Goal: Task Accomplishment & Management: Manage account settings

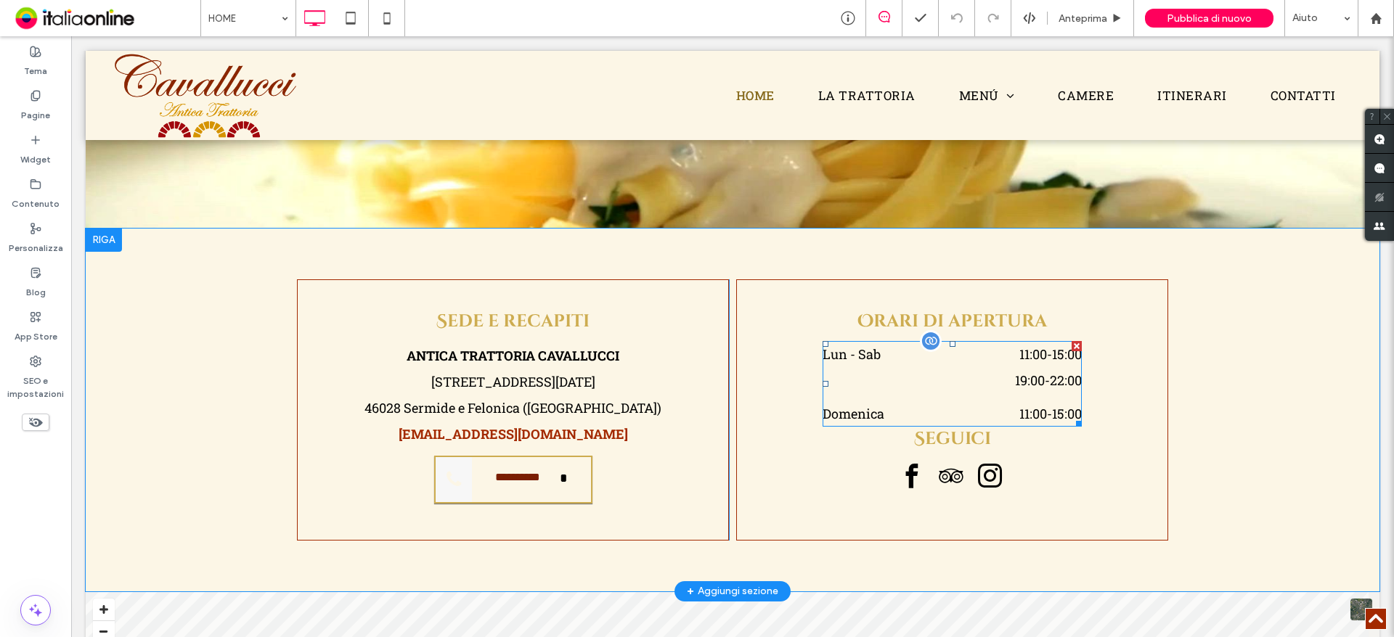
click at [1032, 356] on time "11:00" at bounding box center [1033, 354] width 28 height 17
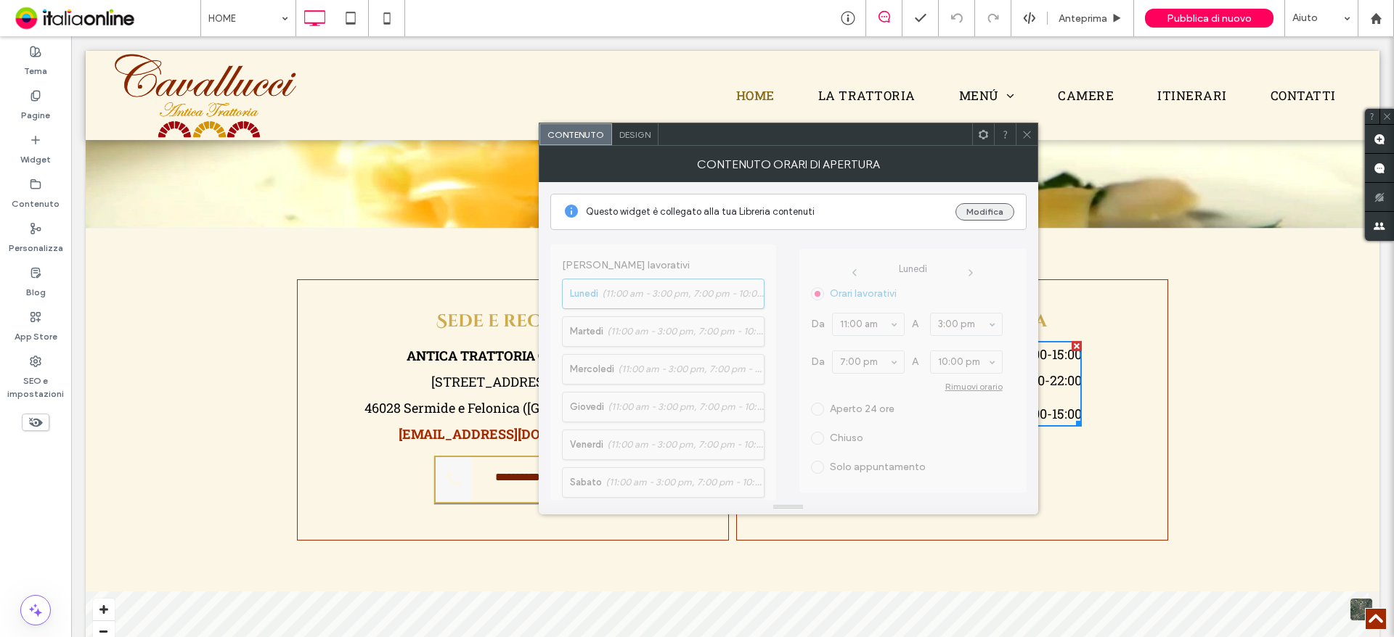
click at [998, 212] on button "Modifica" at bounding box center [984, 211] width 59 height 17
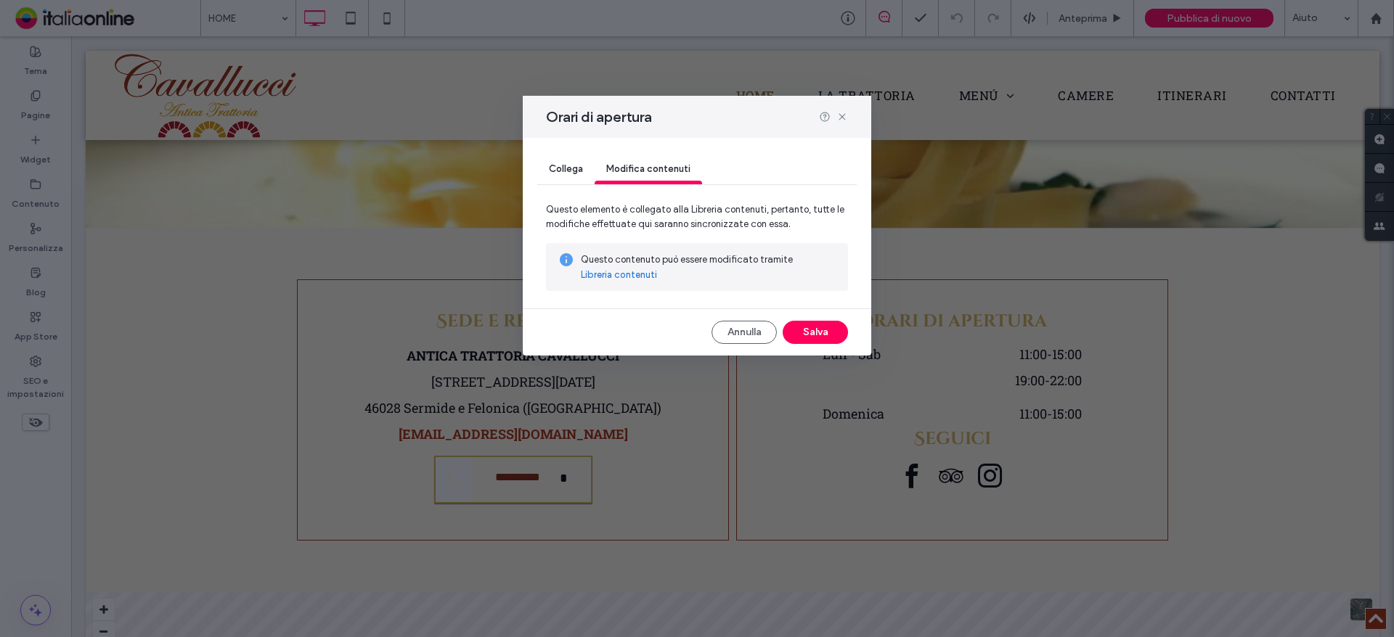
click at [653, 273] on link "Libreria contenuti" at bounding box center [619, 275] width 76 height 15
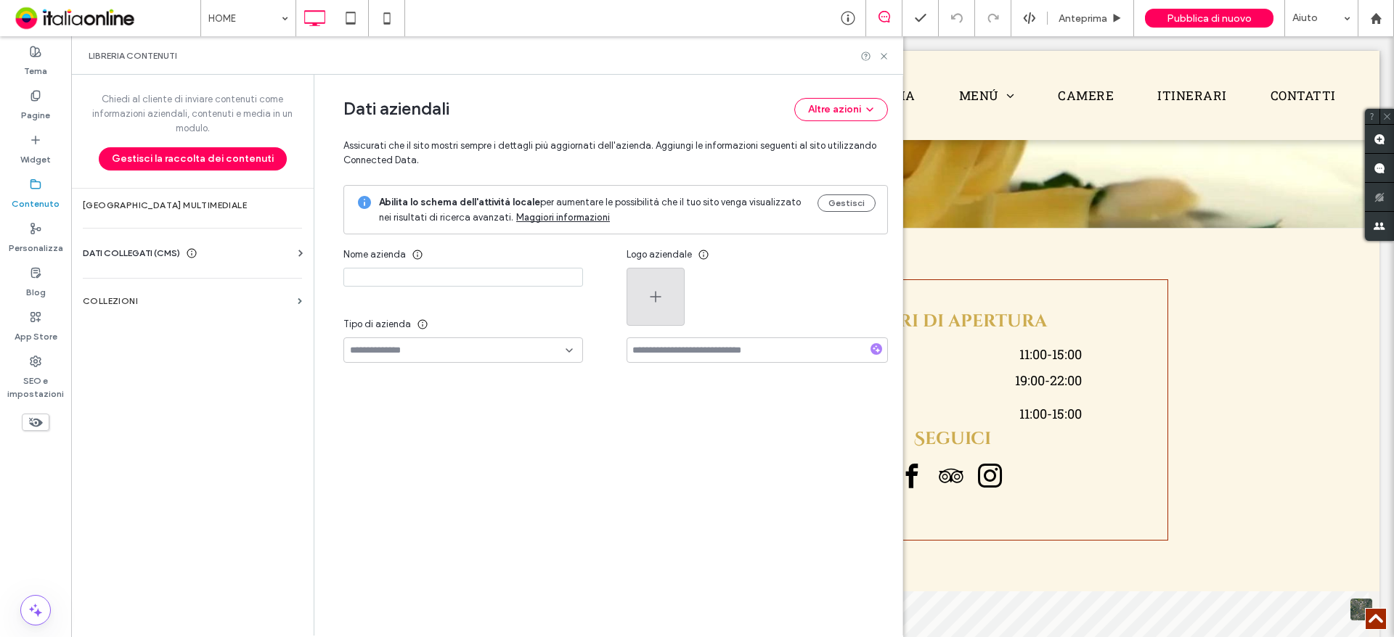
type input "**********"
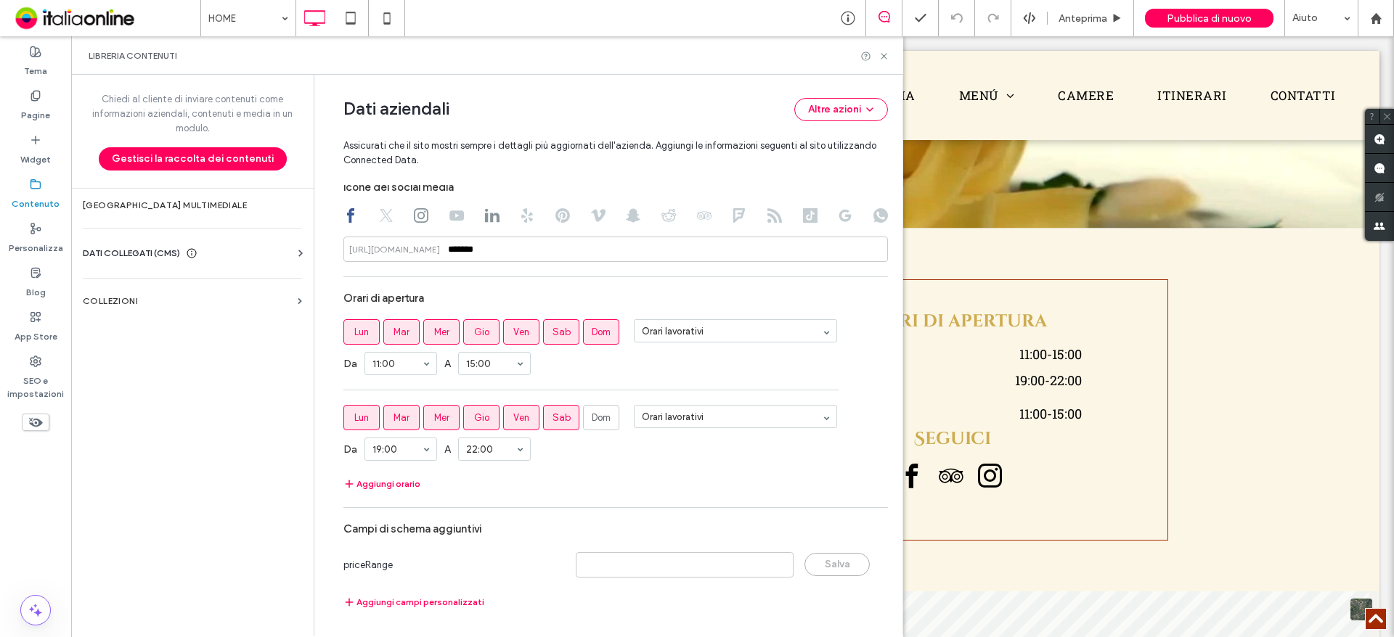
scroll to position [736, 0]
click at [356, 338] on span "Lun" at bounding box center [361, 331] width 15 height 15
click at [356, 337] on span "Lun" at bounding box center [361, 331] width 15 height 15
click at [354, 331] on span "Lun" at bounding box center [361, 331] width 15 height 15
click at [395, 487] on button "Aggiungi orario" at bounding box center [381, 483] width 77 height 17
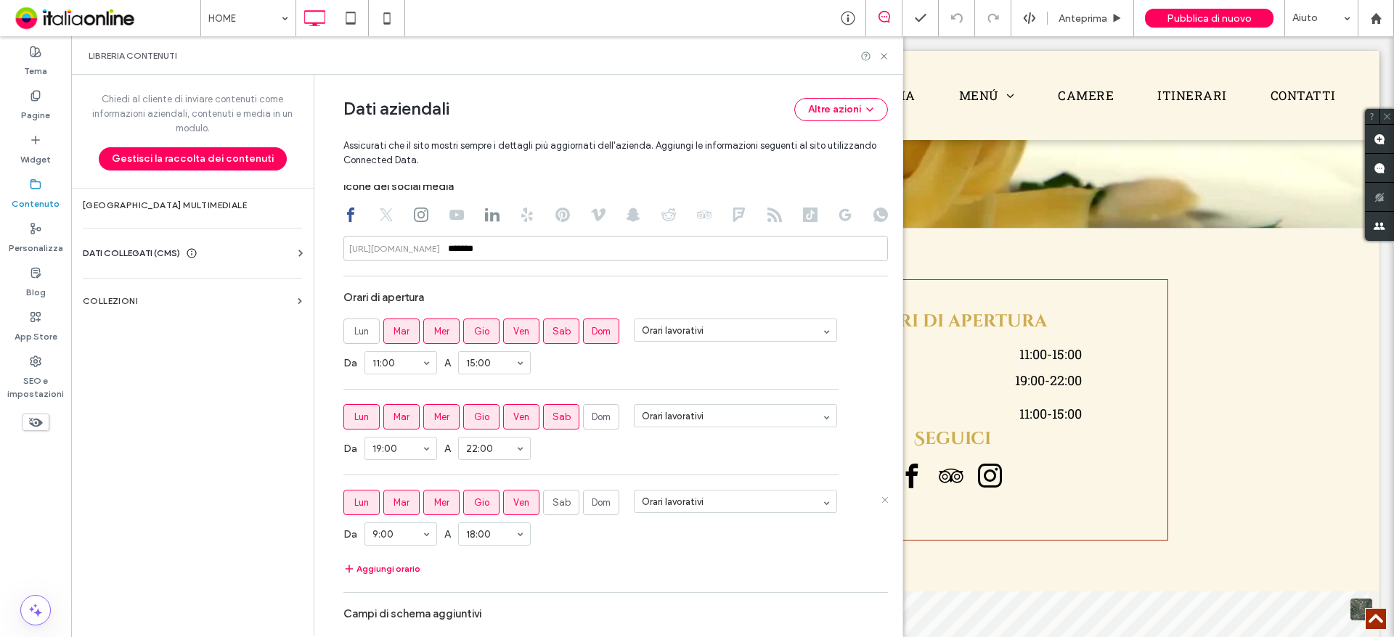
drag, startPoint x: 396, startPoint y: 496, endPoint x: 430, endPoint y: 496, distance: 34.1
click at [399, 496] on span "Mar" at bounding box center [401, 503] width 16 height 15
click at [436, 496] on span "Mer" at bounding box center [441, 503] width 15 height 15
click at [384, 505] on label "Mar" at bounding box center [401, 502] width 36 height 25
drag, startPoint x: 483, startPoint y: 505, endPoint x: 492, endPoint y: 506, distance: 9.5
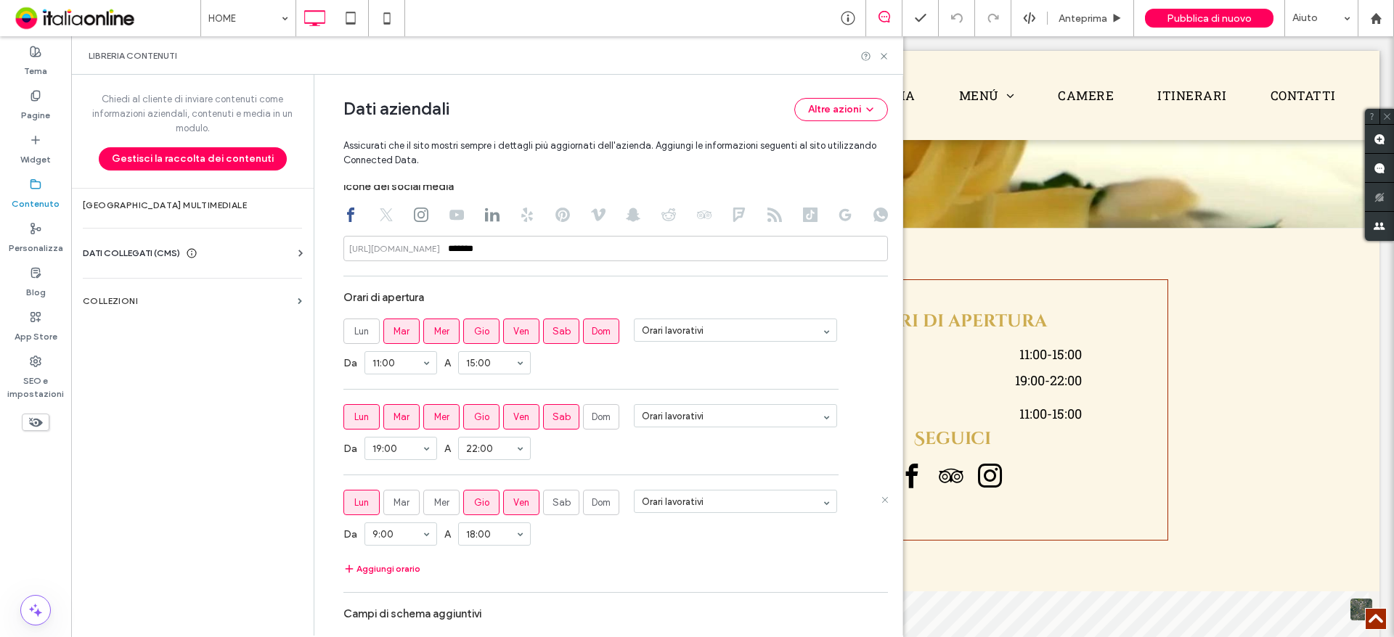
click at [483, 505] on label "Gio" at bounding box center [481, 502] width 36 height 25
click at [515, 505] on span "Ven" at bounding box center [521, 503] width 16 height 15
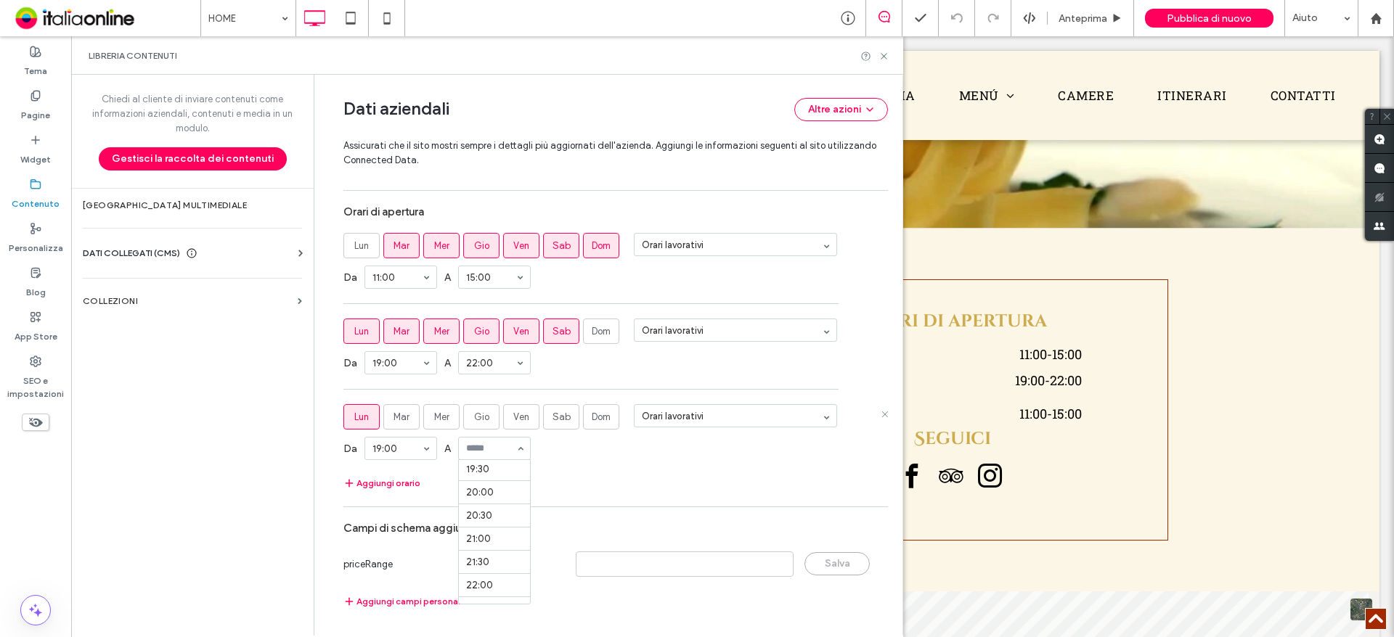
scroll to position [971, 0]
click at [882, 415] on use at bounding box center [885, 415] width 6 height 6
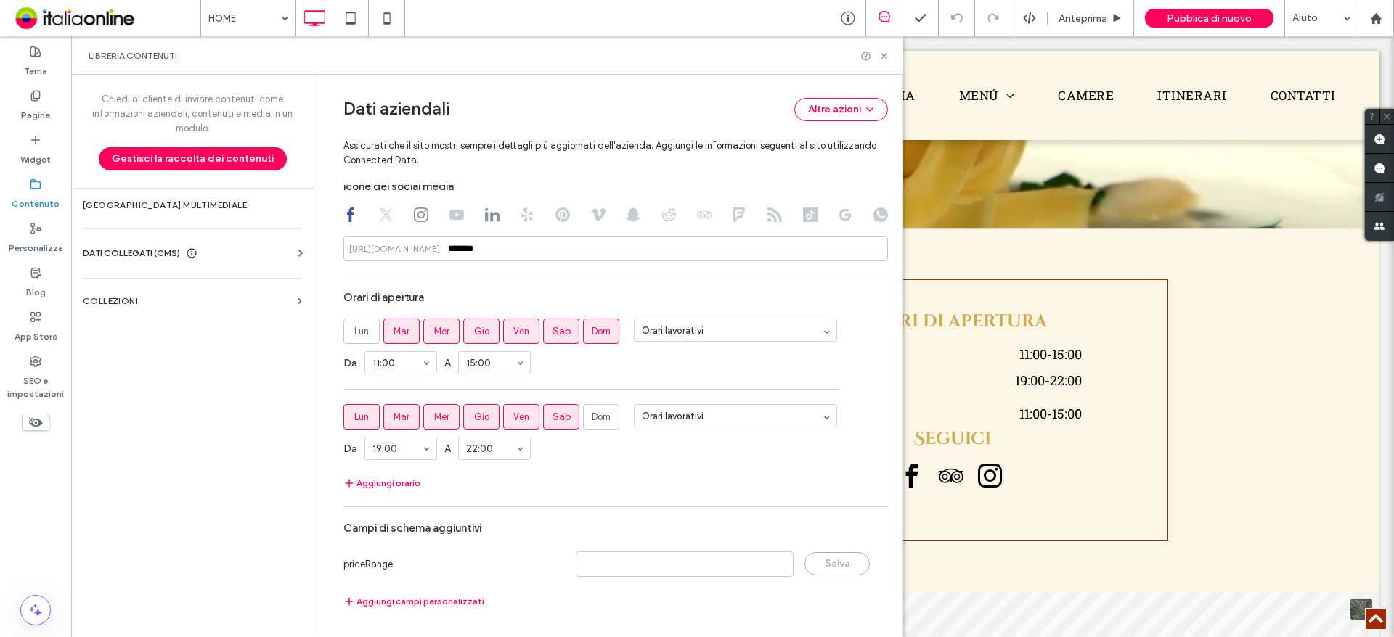
scroll to position [736, 0]
click at [884, 57] on use at bounding box center [884, 56] width 6 height 6
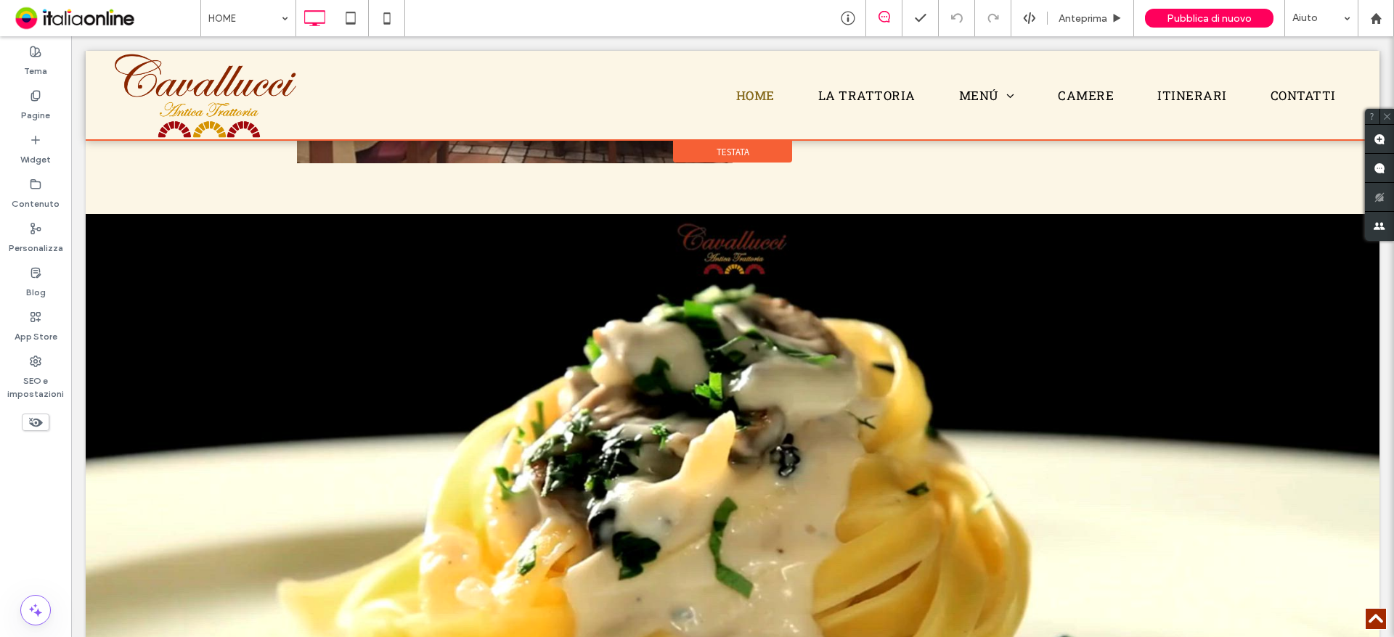
scroll to position [1408, 0]
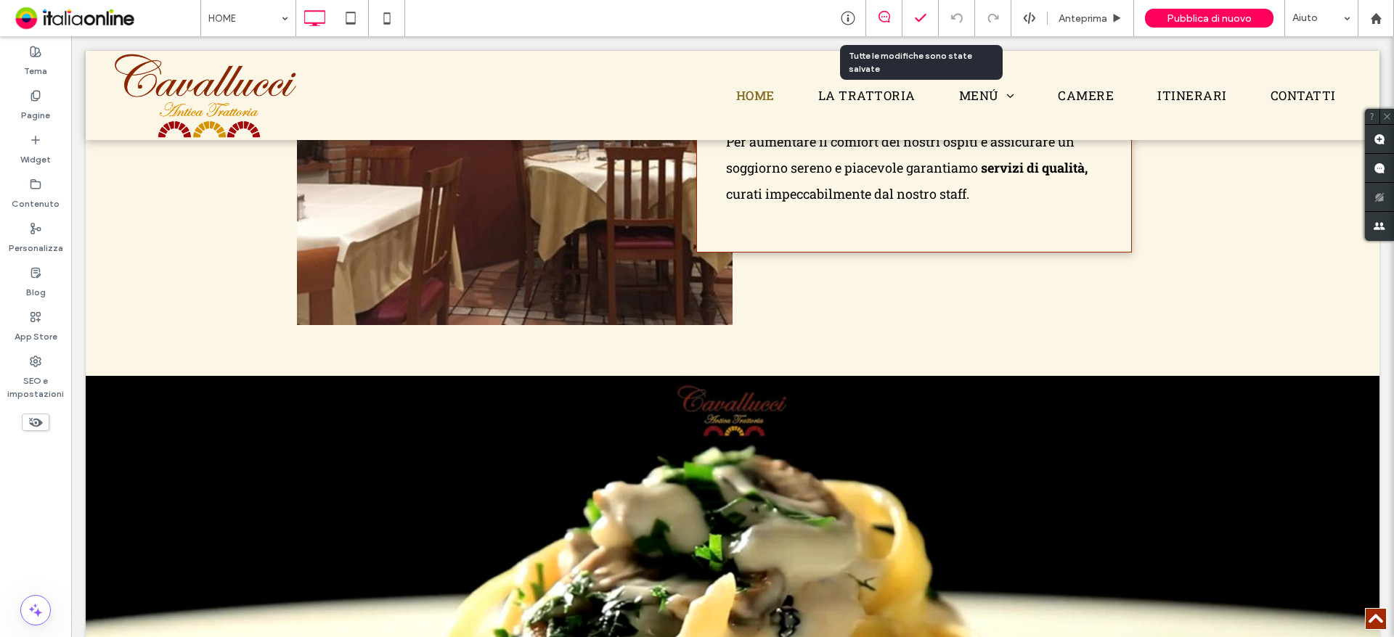
click at [915, 12] on icon at bounding box center [920, 18] width 15 height 15
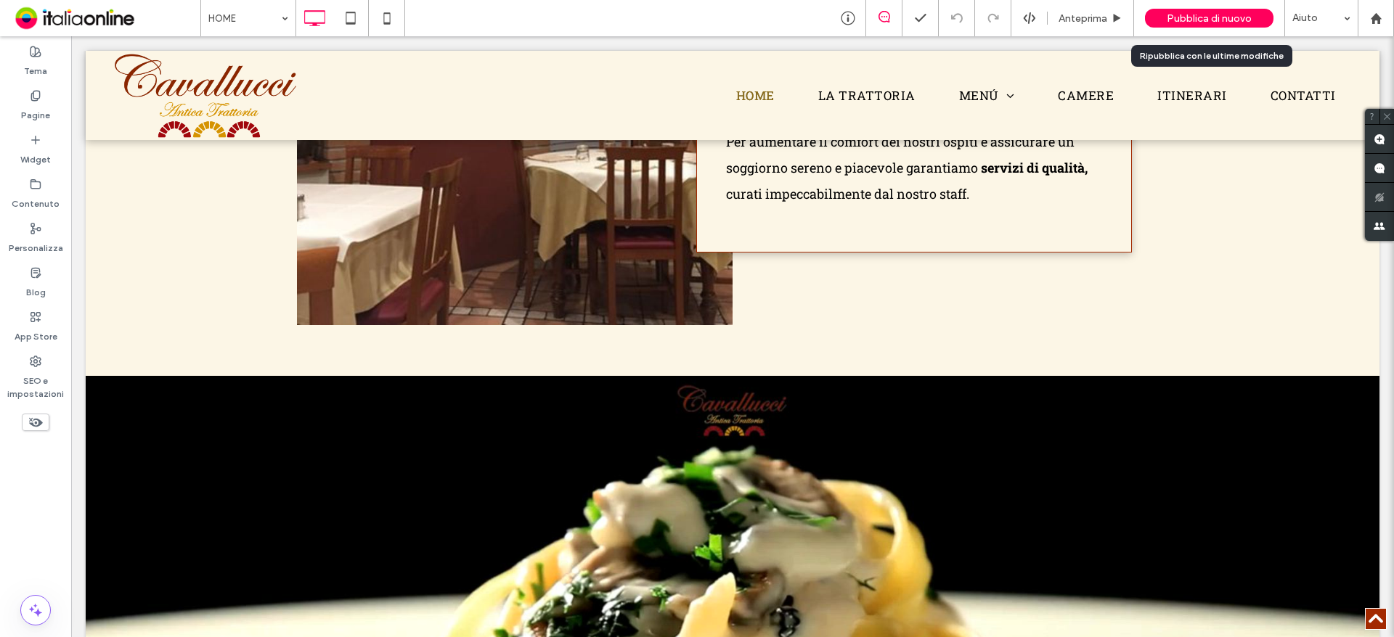
click at [1181, 15] on span "Pubblica di nuovo" at bounding box center [1209, 18] width 85 height 12
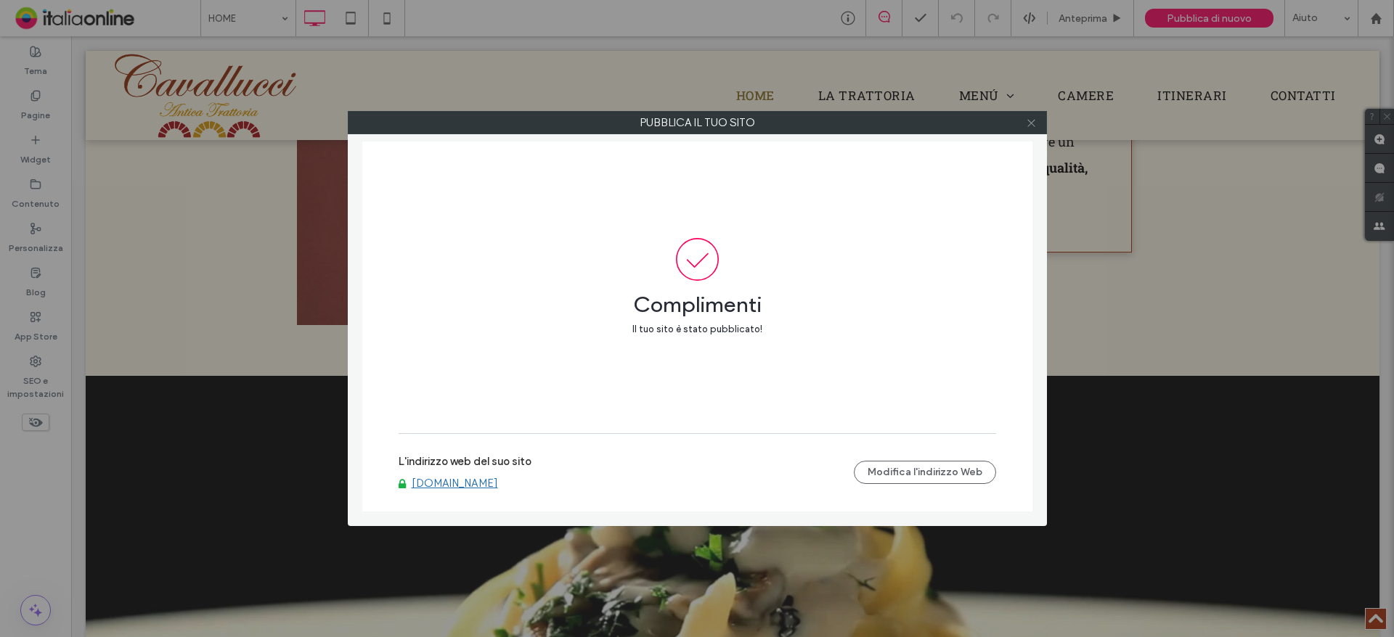
click at [1034, 128] on span at bounding box center [1031, 123] width 11 height 22
